Goal: Information Seeking & Learning: Learn about a topic

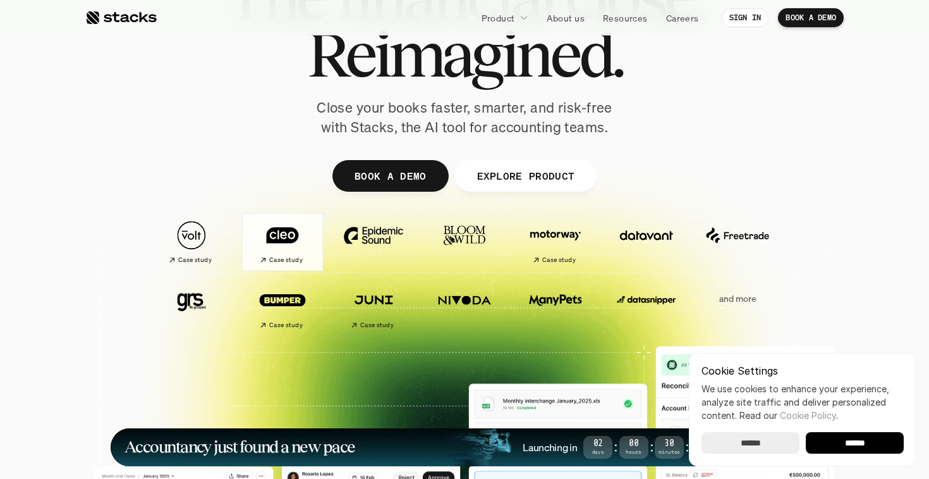
scroll to position [154, 0]
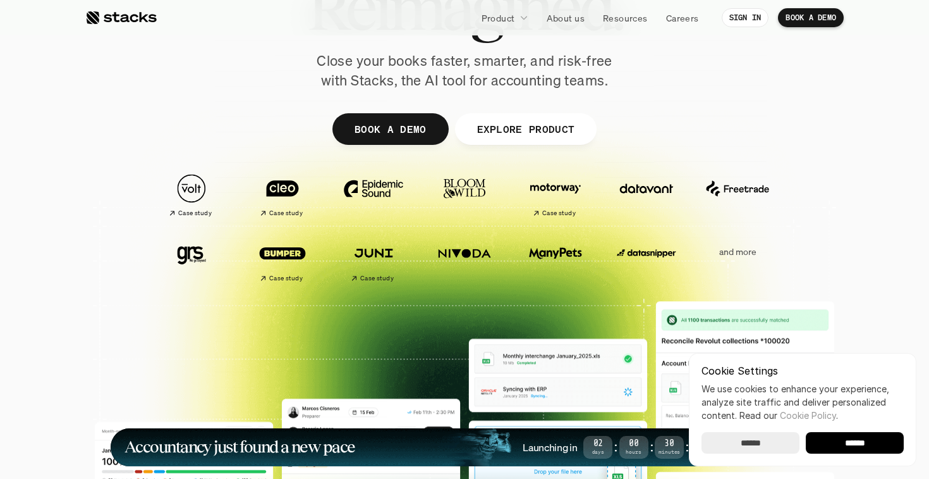
click at [860, 437] on input "******" at bounding box center [855, 442] width 98 height 21
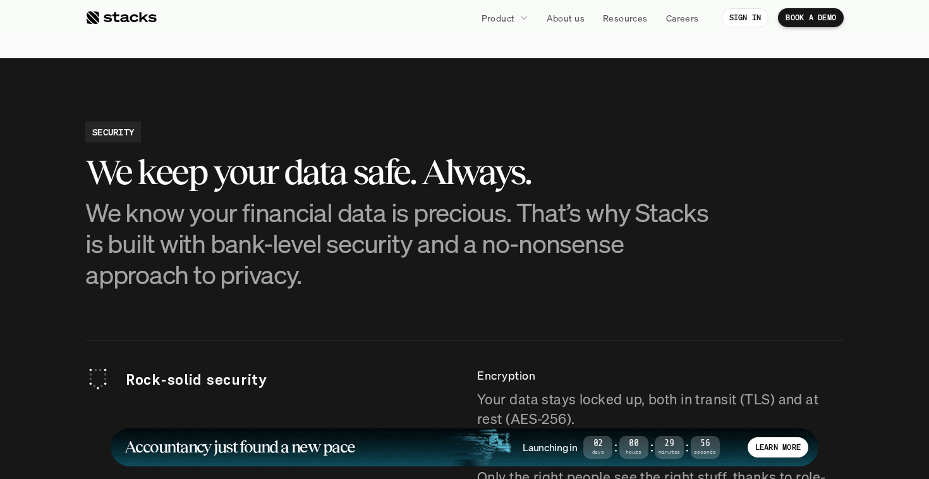
scroll to position [3330, 0]
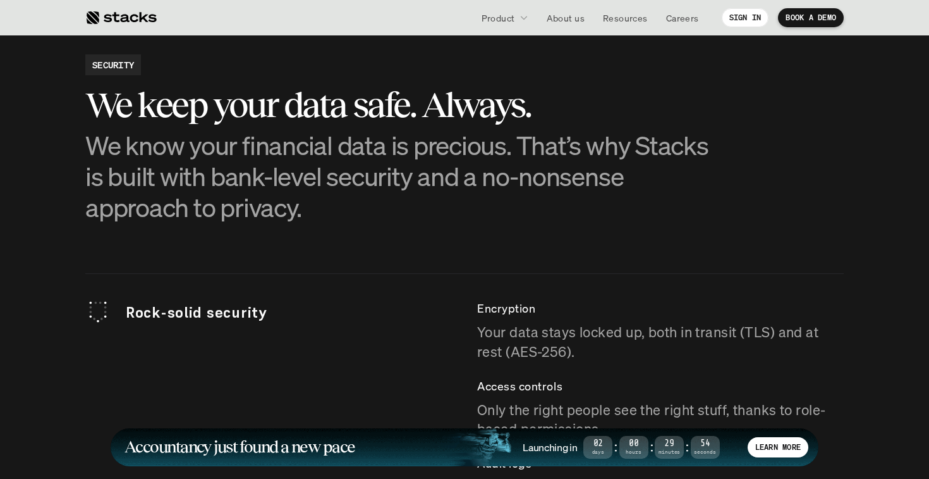
drag, startPoint x: 94, startPoint y: 95, endPoint x: 313, endPoint y: 211, distance: 248.3
click at [314, 212] on div "We keep your data safe. Always. We know your financial data is precious. That’s…" at bounding box center [401, 153] width 632 height 137
click at [313, 211] on p "We know your financial data is precious. That’s why Stacks is built with bank-l…" at bounding box center [401, 177] width 632 height 94
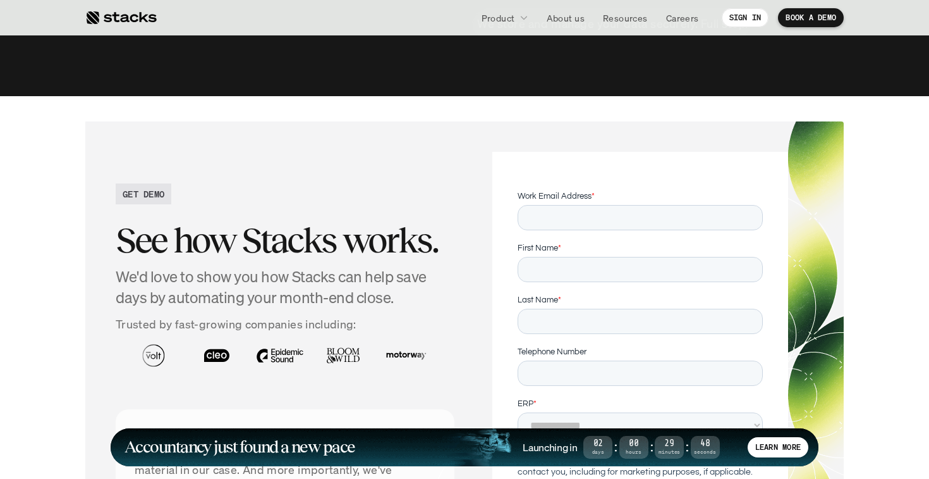
scroll to position [4177, 0]
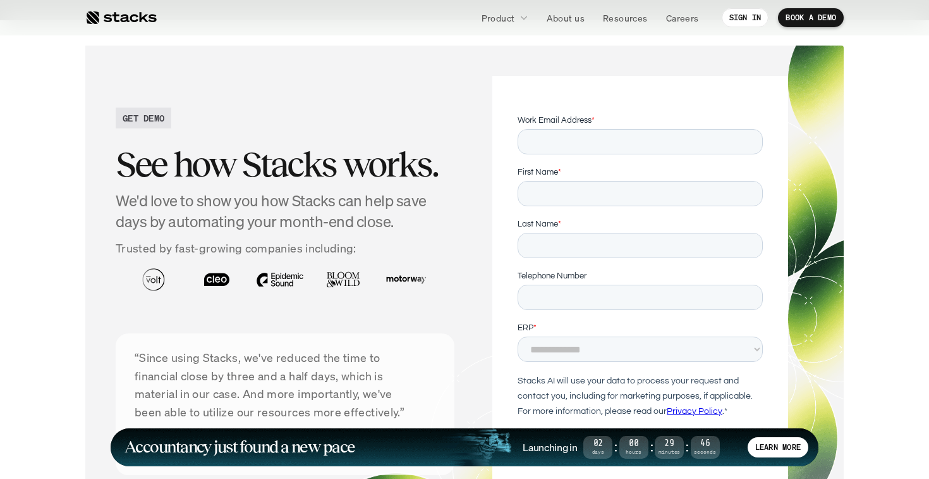
drag, startPoint x: 118, startPoint y: 169, endPoint x: 425, endPoint y: 223, distance: 311.8
click at [425, 223] on div "See how Stacks works. We'd love to show you how Stacks can help save days by au…" at bounding box center [285, 184] width 339 height 98
click at [425, 223] on h4 "We'd love to show you how Stacks can help save days by automating your month-en…" at bounding box center [285, 211] width 339 height 42
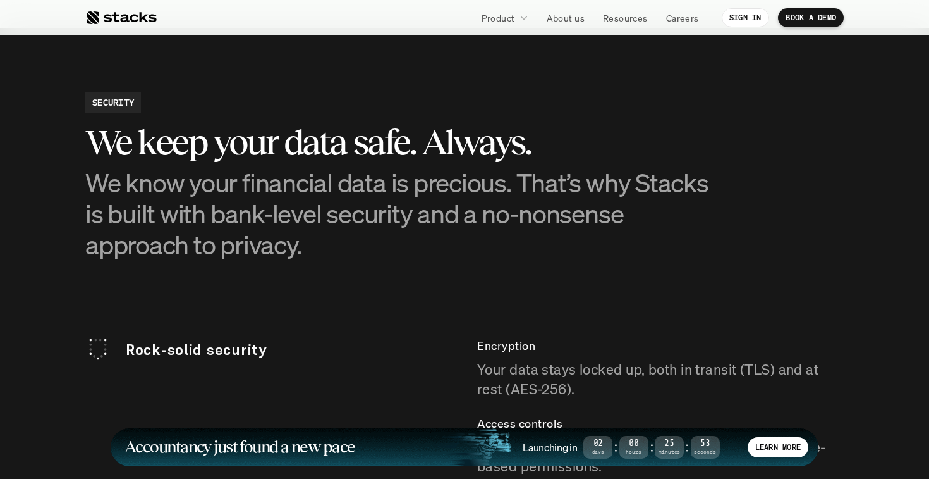
scroll to position [3268, 0]
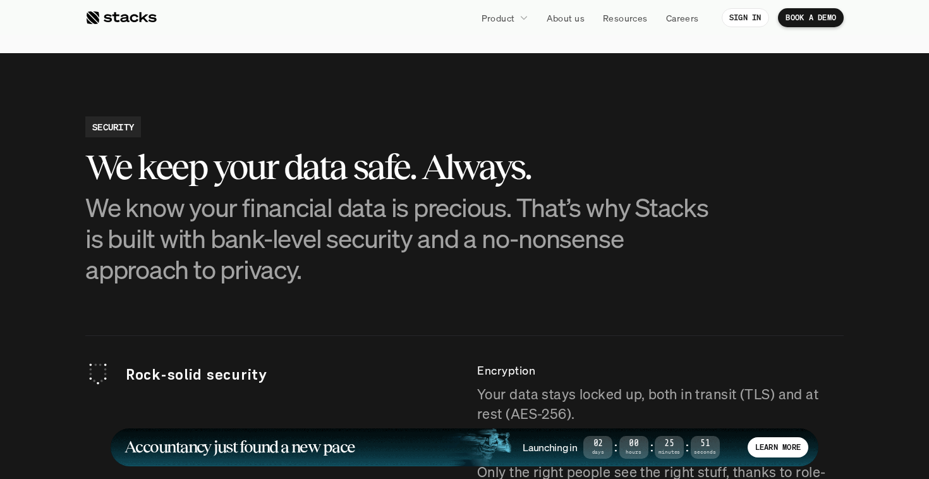
drag, startPoint x: 123, startPoint y: 183, endPoint x: 312, endPoint y: 271, distance: 207.9
click at [312, 271] on div "We keep your data safe. Always. We know your financial data is precious. That’s…" at bounding box center [401, 215] width 632 height 137
click at [312, 271] on p "We know your financial data is precious. That’s why Stacks is built with bank-l…" at bounding box center [401, 239] width 632 height 94
drag, startPoint x: 93, startPoint y: 164, endPoint x: 326, endPoint y: 271, distance: 256.0
click at [326, 271] on div "We keep your data safe. Always. We know your financial data is precious. That’s…" at bounding box center [401, 215] width 632 height 137
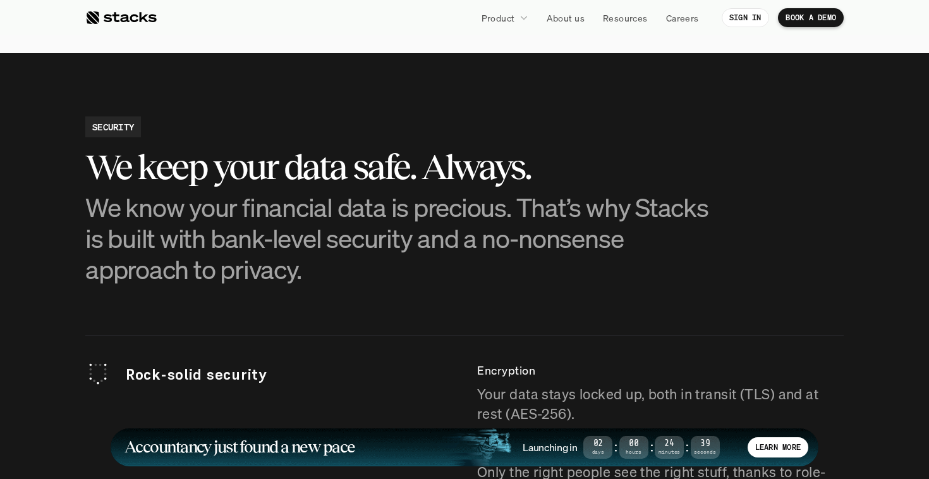
click at [326, 271] on p "We know your financial data is precious. That’s why Stacks is built with bank-l…" at bounding box center [401, 239] width 632 height 94
drag, startPoint x: 333, startPoint y: 271, endPoint x: 87, endPoint y: 172, distance: 265.8
click at [87, 172] on div "We keep your data safe. Always. We know your financial data is precious. That’s…" at bounding box center [401, 215] width 632 height 137
click at [87, 172] on h3 "We keep your data safe. Always." at bounding box center [401, 166] width 632 height 39
drag, startPoint x: 87, startPoint y: 172, endPoint x: 309, endPoint y: 274, distance: 244.7
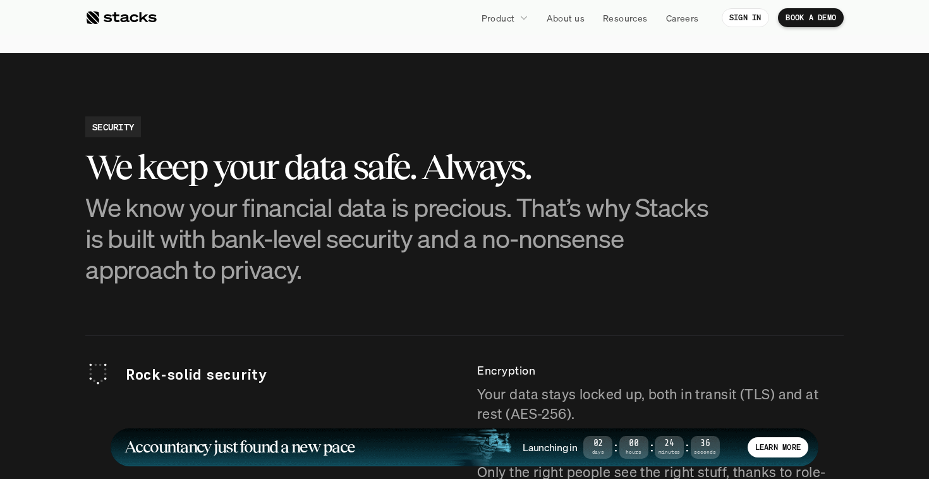
click at [310, 274] on div "We keep your data safe. Always. We know your financial data is precious. That’s…" at bounding box center [401, 215] width 632 height 137
click at [309, 274] on p "We know your financial data is precious. That’s why Stacks is built with bank-l…" at bounding box center [401, 239] width 632 height 94
drag, startPoint x: 319, startPoint y: 277, endPoint x: 90, endPoint y: 173, distance: 251.5
click at [90, 173] on div "We keep your data safe. Always. We know your financial data is precious. That’s…" at bounding box center [401, 215] width 632 height 137
click at [90, 173] on h3 "We keep your data safe. Always." at bounding box center [401, 166] width 632 height 39
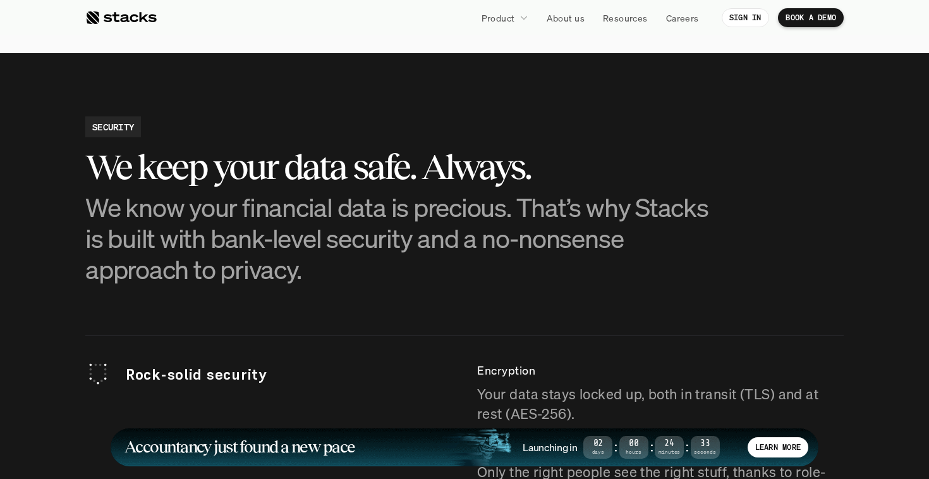
drag, startPoint x: 90, startPoint y: 173, endPoint x: 353, endPoint y: 273, distance: 281.0
click at [354, 273] on div "We keep your data safe. Always. We know your financial data is precious. That’s…" at bounding box center [401, 215] width 632 height 137
click at [353, 273] on p "We know your financial data is precious. That’s why Stacks is built with bank-l…" at bounding box center [401, 239] width 632 height 94
drag, startPoint x: 225, startPoint y: 220, endPoint x: 238, endPoint y: 228, distance: 15.6
click at [238, 228] on div "We keep your data safe. Always. We know your financial data is precious. That’s…" at bounding box center [401, 215] width 632 height 137
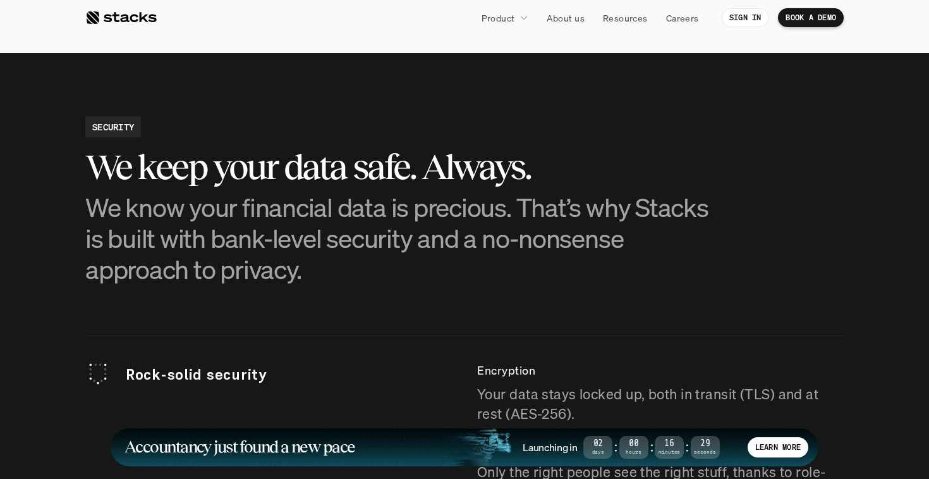
click at [238, 228] on p "We know your financial data is precious. That’s why Stacks is built with bank-l…" at bounding box center [401, 239] width 632 height 94
drag, startPoint x: 312, startPoint y: 273, endPoint x: 93, endPoint y: 166, distance: 244.3
click at [93, 166] on div "We keep your data safe. Always. We know your financial data is precious. That’s…" at bounding box center [401, 215] width 632 height 137
click at [93, 166] on h3 "We keep your data safe. Always." at bounding box center [401, 166] width 632 height 39
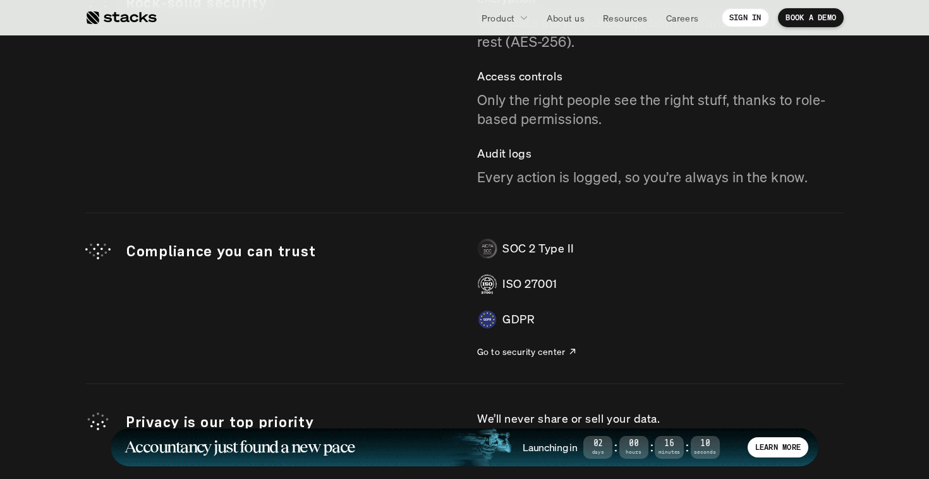
scroll to position [3656, 0]
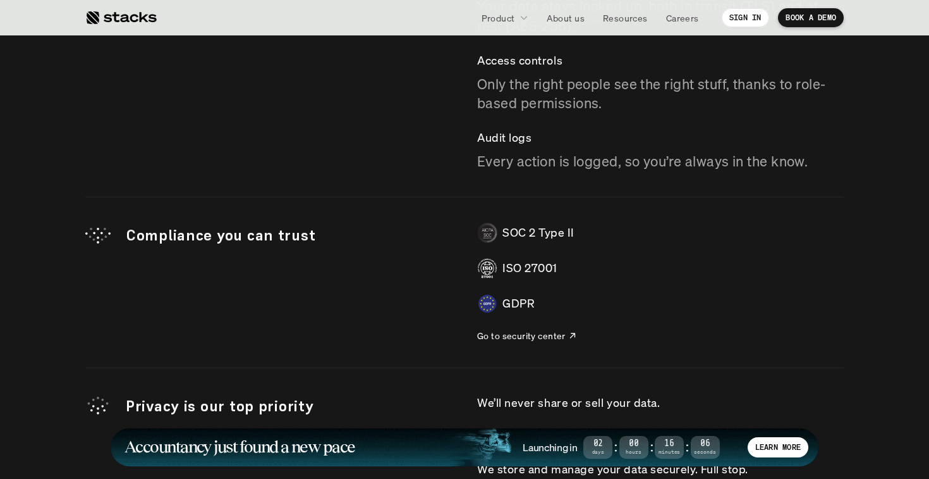
drag, startPoint x: 503, startPoint y: 270, endPoint x: 587, endPoint y: 270, distance: 84.1
click at [587, 270] on div "ISO 27001" at bounding box center [660, 268] width 367 height 20
copy p "ISO 27001"
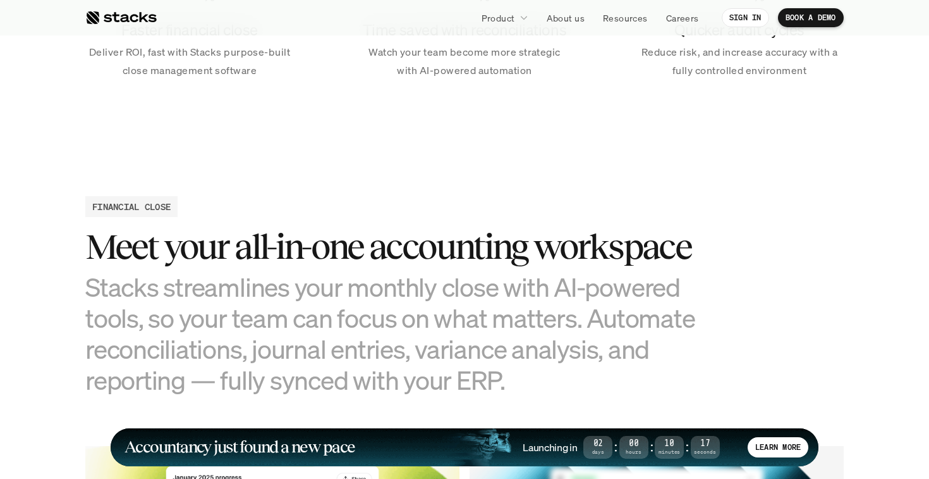
scroll to position [770, 0]
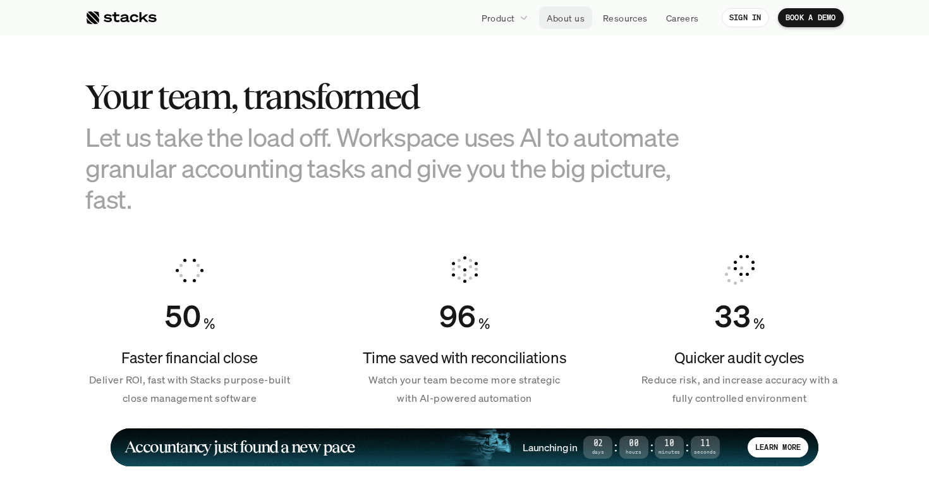
click at [566, 13] on p "About us" at bounding box center [566, 17] width 38 height 13
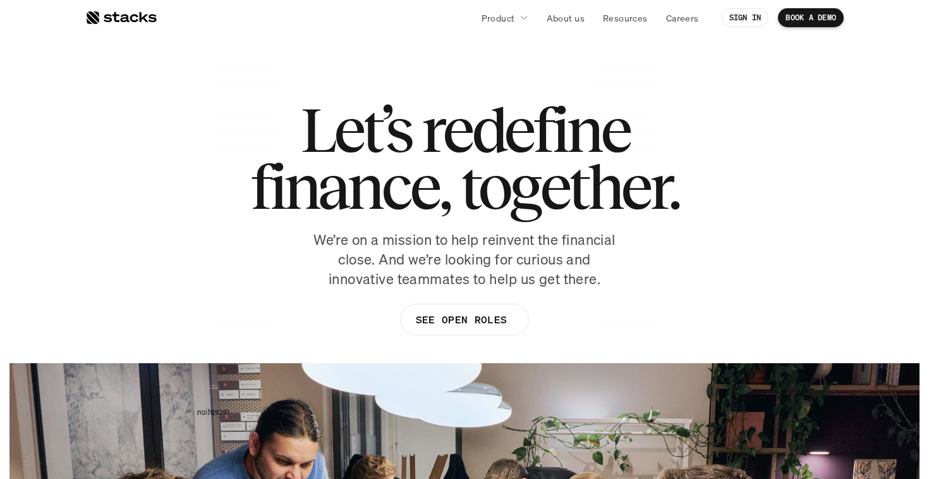
drag, startPoint x: 304, startPoint y: 121, endPoint x: 657, endPoint y: 202, distance: 362.4
click at [657, 202] on h1 "Let’s redefine finance, together." at bounding box center [464, 158] width 429 height 114
click at [675, 202] on h1 "Let’s redefine finance, together." at bounding box center [464, 158] width 429 height 114
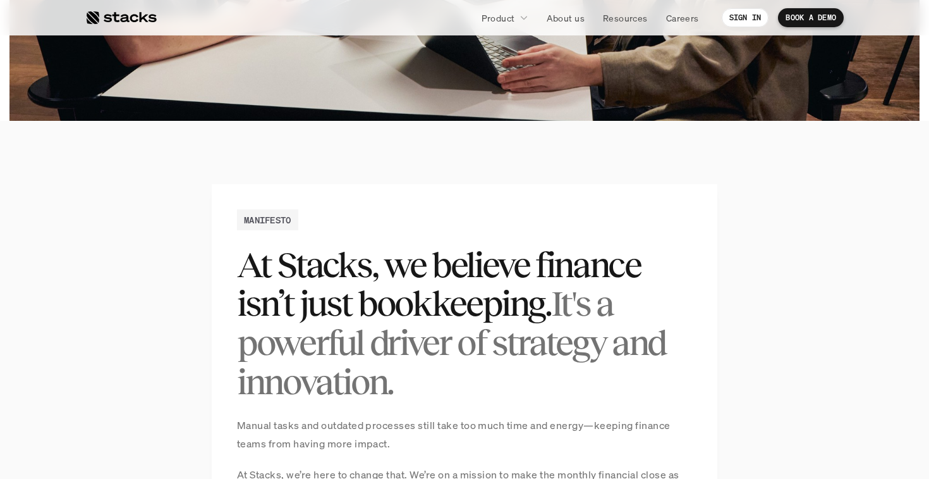
scroll to position [748, 0]
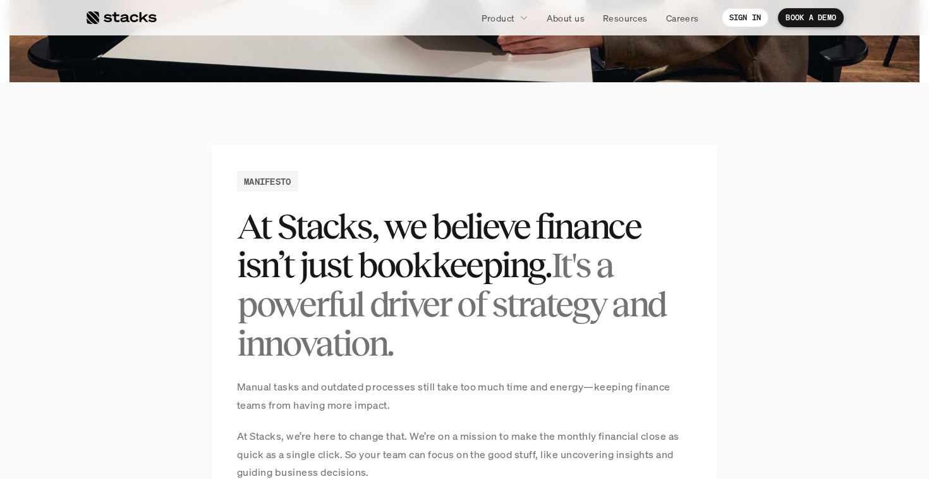
drag, startPoint x: 244, startPoint y: 226, endPoint x: 394, endPoint y: 355, distance: 197.7
click at [394, 355] on h2 "At Stacks, we believe finance isn’t just bookkeeping. It's a powerful driver of…" at bounding box center [464, 285] width 455 height 156
drag, startPoint x: 245, startPoint y: 226, endPoint x: 415, endPoint y: 377, distance: 227.5
click at [415, 377] on div "MANIFESTO At Stacks, we believe finance isn’t just bookkeeping. It's a powerful…" at bounding box center [465, 485] width 506 height 680
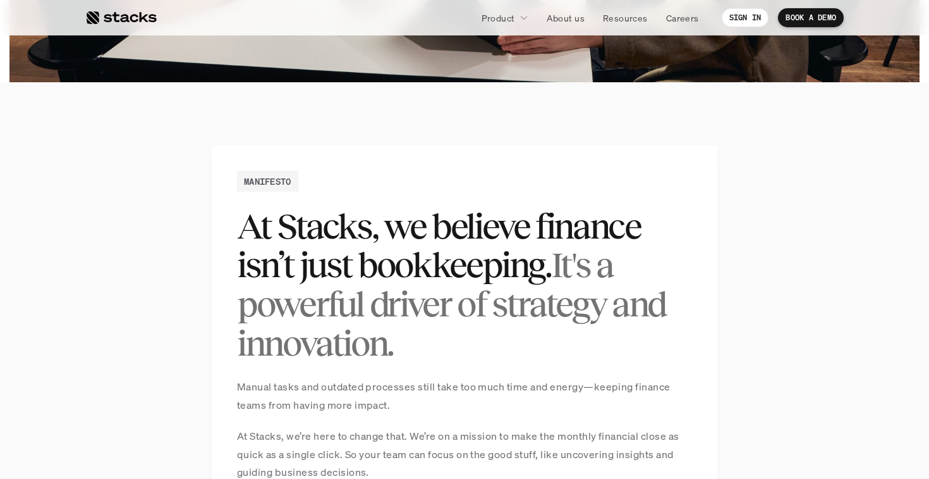
click at [408, 351] on h2 "At Stacks, we believe finance isn’t just bookkeeping. It's a powerful driver of…" at bounding box center [464, 285] width 455 height 156
drag, startPoint x: 245, startPoint y: 227, endPoint x: 405, endPoint y: 354, distance: 204.3
click at [405, 354] on h2 "At Stacks, we believe finance isn’t just bookkeeping. It's a powerful driver of…" at bounding box center [464, 285] width 455 height 156
drag, startPoint x: 430, startPoint y: 352, endPoint x: 245, endPoint y: 237, distance: 218.1
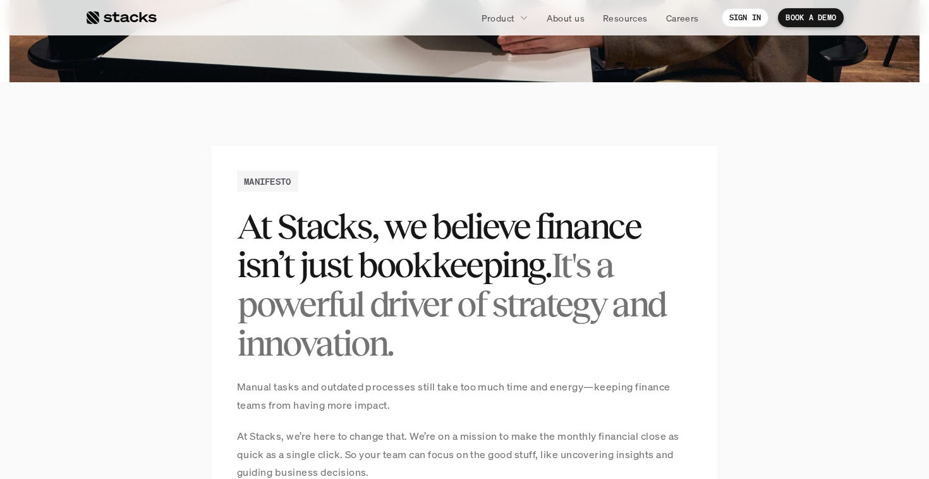
click at [245, 237] on h2 "At Stacks, we believe finance isn’t just bookkeeping. It's a powerful driver of…" at bounding box center [464, 285] width 455 height 156
drag, startPoint x: 245, startPoint y: 225, endPoint x: 402, endPoint y: 357, distance: 205.1
click at [402, 357] on h2 "At Stacks, we believe finance isn’t just bookkeeping. It's a powerful driver of…" at bounding box center [464, 285] width 455 height 156
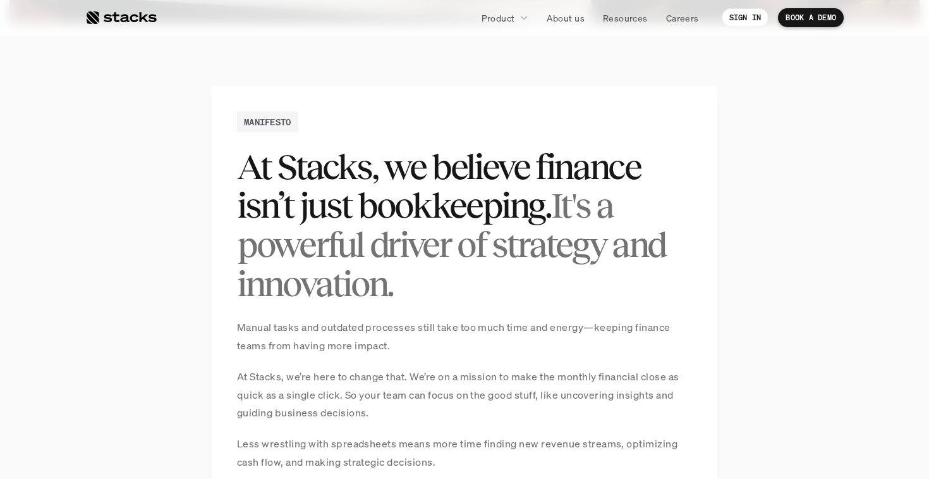
scroll to position [840, 0]
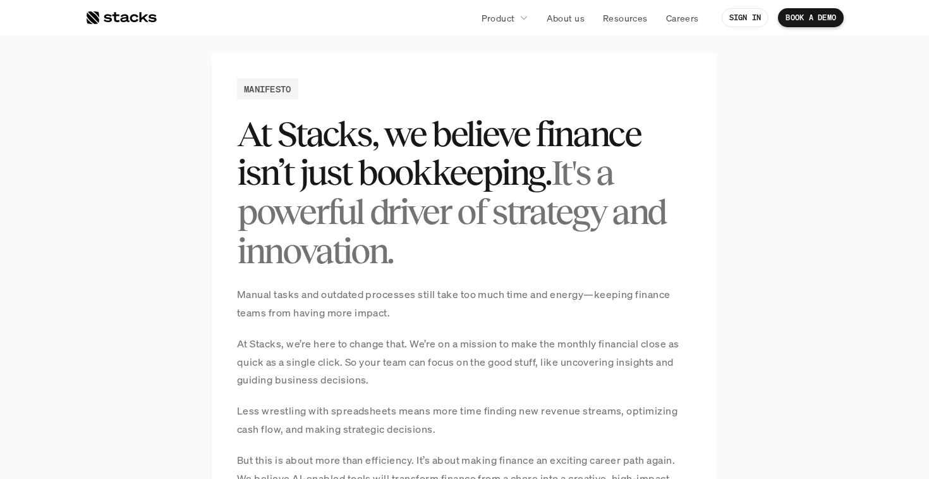
drag, startPoint x: 240, startPoint y: 294, endPoint x: 411, endPoint y: 325, distance: 174.1
click at [411, 326] on div "Manual tasks and outdated processes still take too much time and energy—keeping…" at bounding box center [464, 471] width 455 height 373
click at [411, 325] on div "Manual tasks and outdated processes still take too much time and energy—keeping…" at bounding box center [464, 471] width 455 height 373
drag, startPoint x: 236, startPoint y: 343, endPoint x: 374, endPoint y: 379, distance: 142.6
click at [374, 379] on div "MANIFESTO At Stacks, we believe finance isn’t just bookkeeping. It's a powerful…" at bounding box center [465, 393] width 506 height 680
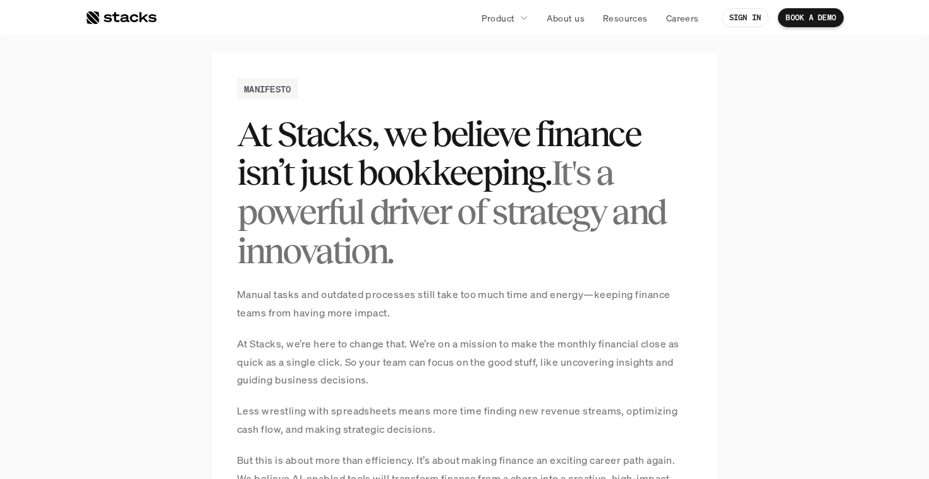
click at [374, 379] on p "At Stacks, we’re here to change that. We’re on a mission to make the monthly fi…" at bounding box center [464, 361] width 455 height 54
drag, startPoint x: 242, startPoint y: 134, endPoint x: 400, endPoint y: 240, distance: 189.5
click at [400, 242] on h2 "At Stacks, we believe finance isn’t just bookkeeping. It's a powerful driver of…" at bounding box center [464, 192] width 455 height 156
click at [400, 240] on h2 "At Stacks, we believe finance isn’t just bookkeeping. It's a powerful driver of…" at bounding box center [464, 192] width 455 height 156
drag, startPoint x: 405, startPoint y: 261, endPoint x: 204, endPoint y: 124, distance: 242.9
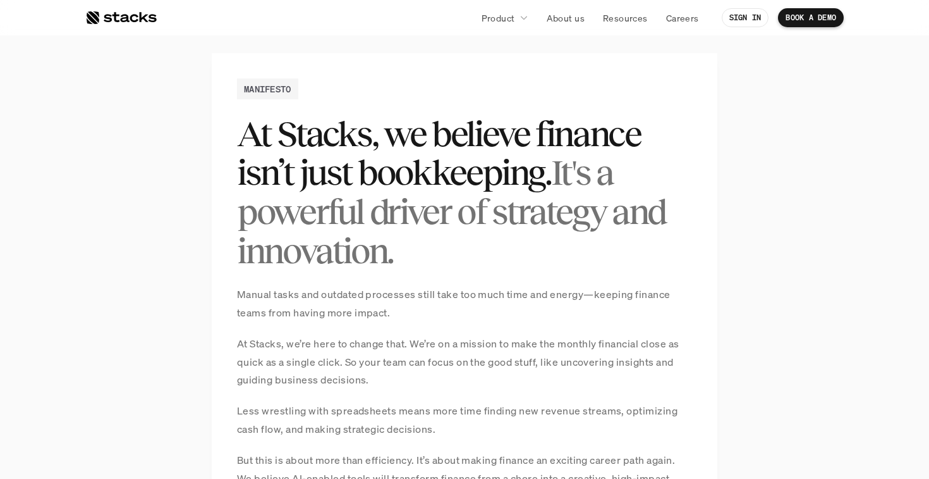
click at [204, 124] on section "MANIFESTO At Stacks, we believe finance isn’t just bookkeeping. It's a powerful…" at bounding box center [464, 393] width 929 height 807
click at [239, 134] on h2 "At Stacks, we believe finance isn’t just bookkeeping. It's a powerful driver of…" at bounding box center [464, 192] width 455 height 156
drag, startPoint x: 239, startPoint y: 134, endPoint x: 416, endPoint y: 246, distance: 209.4
click at [416, 246] on h2 "At Stacks, we believe finance isn’t just bookkeeping. It's a powerful driver of…" at bounding box center [464, 192] width 455 height 156
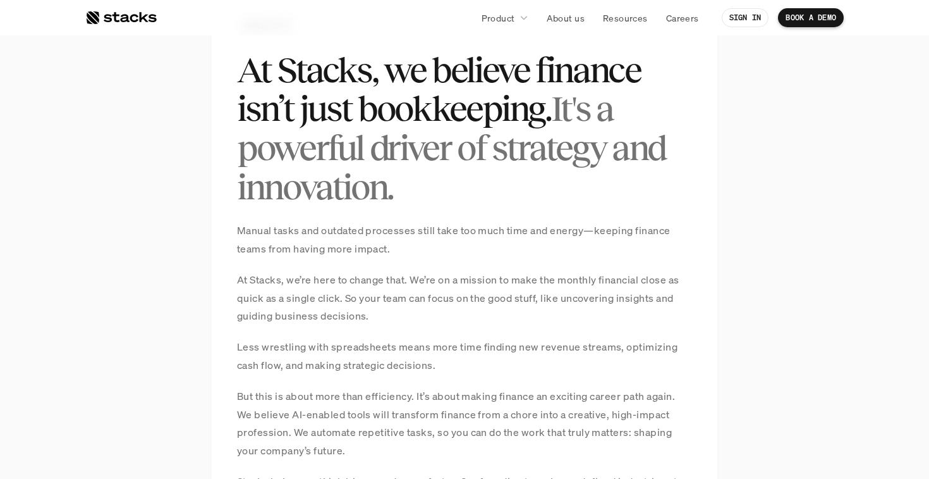
scroll to position [946, 0]
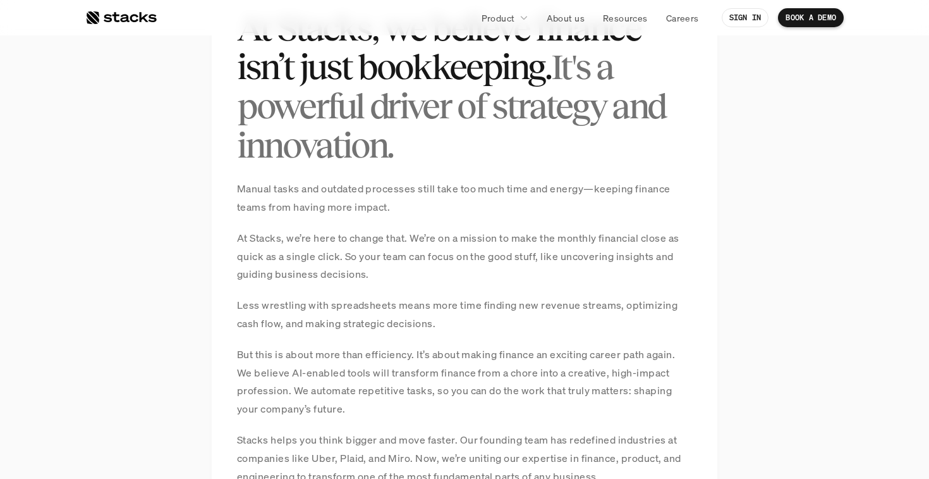
drag, startPoint x: 236, startPoint y: 190, endPoint x: 400, endPoint y: 276, distance: 185.5
click at [400, 276] on div "MANIFESTO At Stacks, we believe finance isn’t just bookkeeping. It's a powerful…" at bounding box center [465, 288] width 506 height 680
click at [400, 276] on p "At Stacks, we’re here to change that. We’re on a mission to make the monthly fi…" at bounding box center [464, 256] width 455 height 54
drag, startPoint x: 400, startPoint y: 276, endPoint x: 240, endPoint y: 190, distance: 182.4
click at [240, 190] on div "Manual tasks and outdated processes still take too much time and energy—keeping…" at bounding box center [464, 366] width 455 height 373
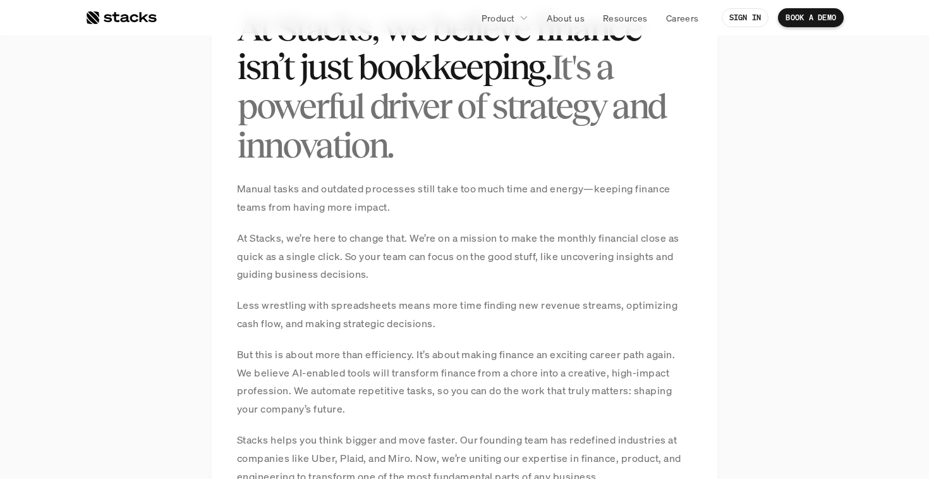
click at [240, 190] on p "Manual tasks and outdated processes still take too much time and energy—keeping…" at bounding box center [464, 198] width 455 height 37
drag, startPoint x: 240, startPoint y: 190, endPoint x: 372, endPoint y: 269, distance: 154.3
click at [372, 269] on div "Manual tasks and outdated processes still take too much time and energy—keeping…" at bounding box center [464, 366] width 455 height 373
click at [372, 269] on p "At Stacks, we’re here to change that. We’re on a mission to make the monthly fi…" at bounding box center [464, 256] width 455 height 54
drag, startPoint x: 238, startPoint y: 307, endPoint x: 474, endPoint y: 335, distance: 237.5
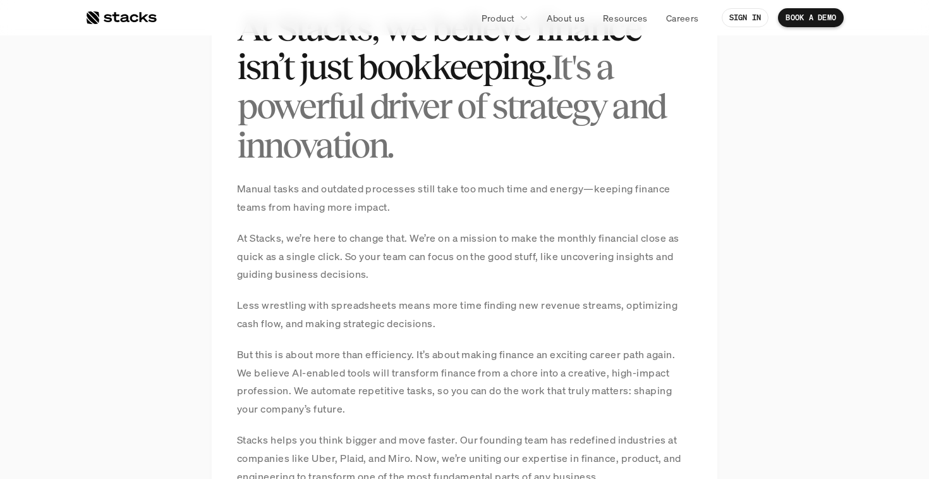
click at [474, 338] on div "Manual tasks and outdated processes still take too much time and energy—keeping…" at bounding box center [464, 366] width 455 height 373
click at [474, 335] on div "Manual tasks and outdated processes still take too much time and energy—keeping…" at bounding box center [464, 366] width 455 height 373
drag, startPoint x: 238, startPoint y: 188, endPoint x: 429, endPoint y: 209, distance: 192.0
click at [429, 209] on p "Manual tasks and outdated processes still take too much time and energy—keeping…" at bounding box center [464, 198] width 455 height 37
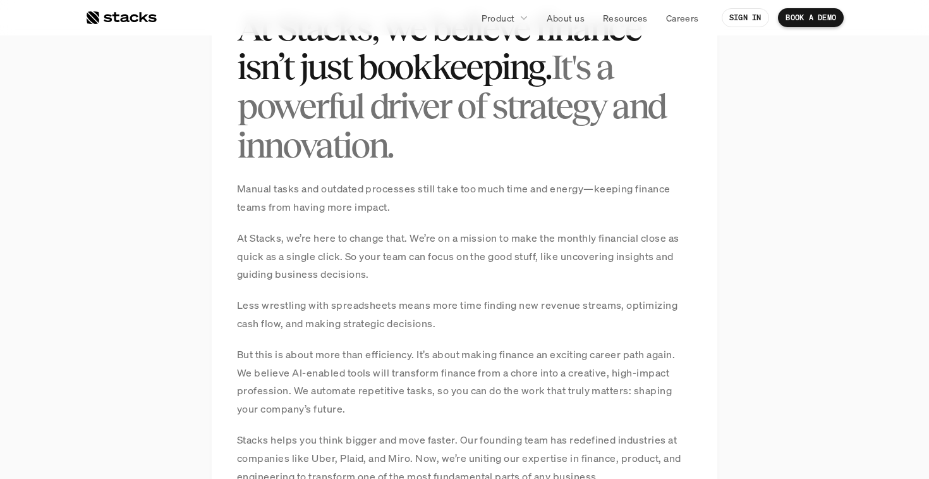
drag, startPoint x: 405, startPoint y: 211, endPoint x: 240, endPoint y: 189, distance: 167.0
click at [240, 189] on p "Manual tasks and outdated processes still take too much time and energy—keeping…" at bounding box center [464, 198] width 455 height 37
click at [241, 189] on p "Manual tasks and outdated processes still take too much time and energy—keeping…" at bounding box center [464, 198] width 455 height 37
drag, startPoint x: 241, startPoint y: 189, endPoint x: 395, endPoint y: 206, distance: 155.2
click at [395, 206] on p "Manual tasks and outdated processes still take too much time and energy—keeping…" at bounding box center [464, 198] width 455 height 37
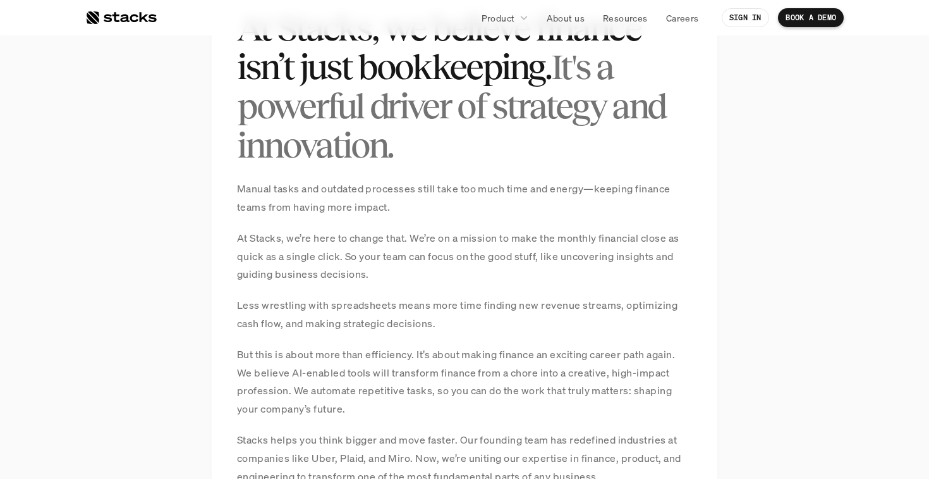
click at [395, 206] on p "Manual tasks and outdated processes still take too much time and energy—keeping…" at bounding box center [464, 198] width 455 height 37
drag, startPoint x: 240, startPoint y: 189, endPoint x: 400, endPoint y: 274, distance: 181.0
click at [400, 274] on div "Manual tasks and outdated processes still take too much time and energy—keeping…" at bounding box center [464, 366] width 455 height 373
click at [400, 274] on p "At Stacks, we’re here to change that. We’re on a mission to make the monthly fi…" at bounding box center [464, 256] width 455 height 54
drag, startPoint x: 400, startPoint y: 274, endPoint x: 239, endPoint y: 191, distance: 180.7
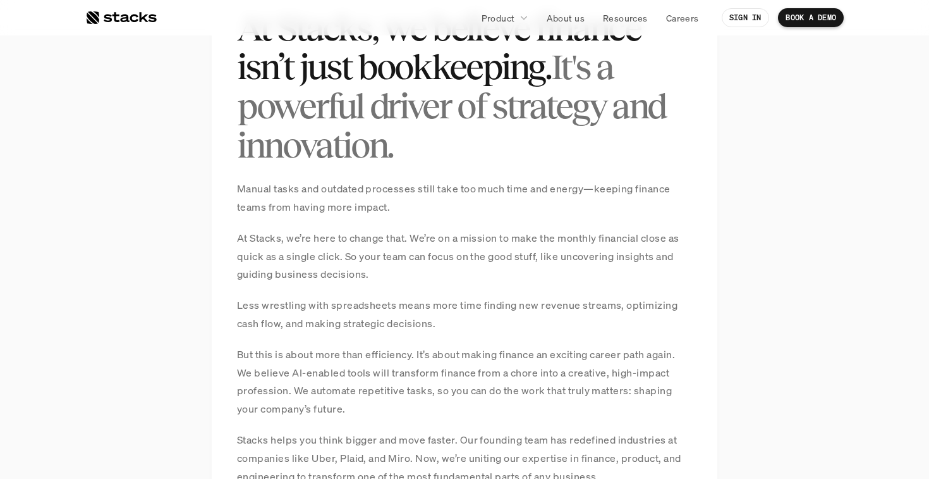
click at [239, 191] on div "Manual tasks and outdated processes still take too much time and energy—keeping…" at bounding box center [464, 366] width 455 height 373
click at [239, 191] on p "Manual tasks and outdated processes still take too much time and energy—keeping…" at bounding box center [464, 198] width 455 height 37
drag, startPoint x: 239, startPoint y: 191, endPoint x: 379, endPoint y: 284, distance: 168.7
click at [379, 285] on div "Manual tasks and outdated processes still take too much time and energy—keeping…" at bounding box center [464, 366] width 455 height 373
click at [379, 284] on div "Manual tasks and outdated processes still take too much time and energy—keeping…" at bounding box center [464, 366] width 455 height 373
